Goal: Navigation & Orientation: Find specific page/section

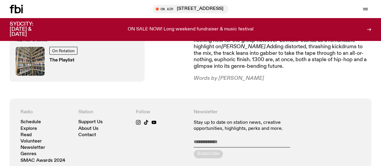
scroll to position [381, 0]
click at [31, 120] on link "Schedule" at bounding box center [30, 122] width 20 height 5
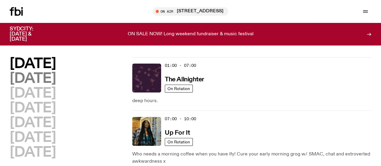
click at [39, 85] on h2 "[DATE]" at bounding box center [33, 79] width 46 height 14
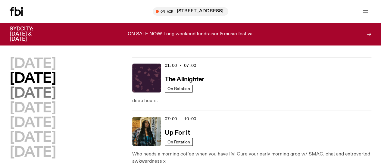
click at [56, 98] on h2 "[DATE]" at bounding box center [33, 94] width 46 height 14
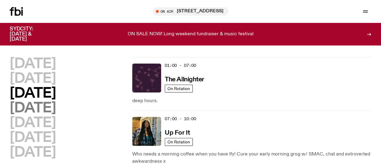
click at [43, 115] on h2 "[DATE]" at bounding box center [33, 109] width 46 height 14
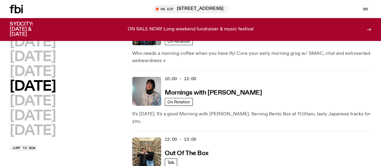
scroll to position [96, 0]
click at [115, 138] on div "[DATE] [DATE] [DATE] [DATE] [DATE] [DATE] [DATE]" at bounding box center [68, 87] width 117 height 102
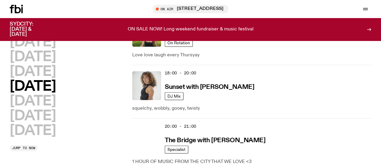
scroll to position [322, 0]
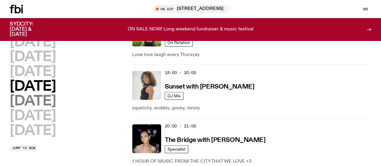
click at [30, 95] on h2 "[DATE]" at bounding box center [33, 102] width 46 height 14
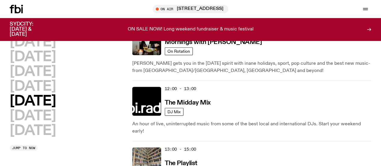
scroll to position [166, 0]
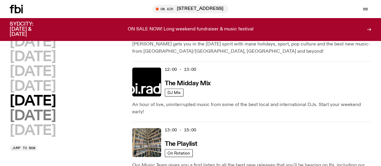
click at [44, 123] on h2 "[DATE]" at bounding box center [33, 116] width 46 height 14
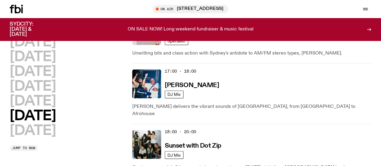
scroll to position [416, 0]
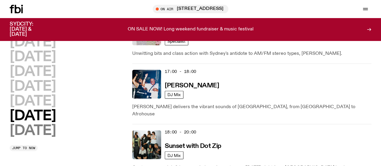
click at [43, 124] on h2 "[DATE]" at bounding box center [33, 131] width 46 height 14
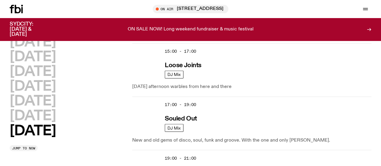
scroll to position [451, 0]
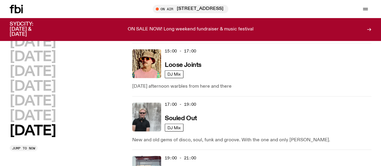
click at [0, 0] on link "Explore" at bounding box center [0, 0] width 0 height 0
